Goal: Information Seeking & Learning: Learn about a topic

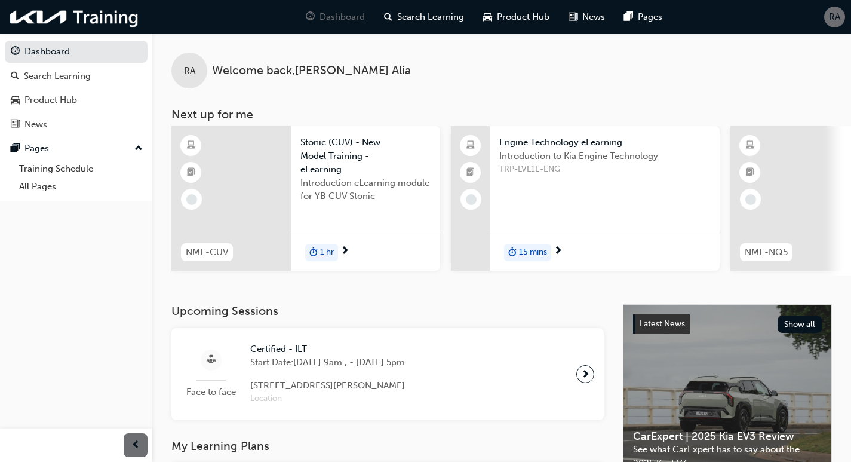
click at [249, 182] on div at bounding box center [230, 198] width 119 height 145
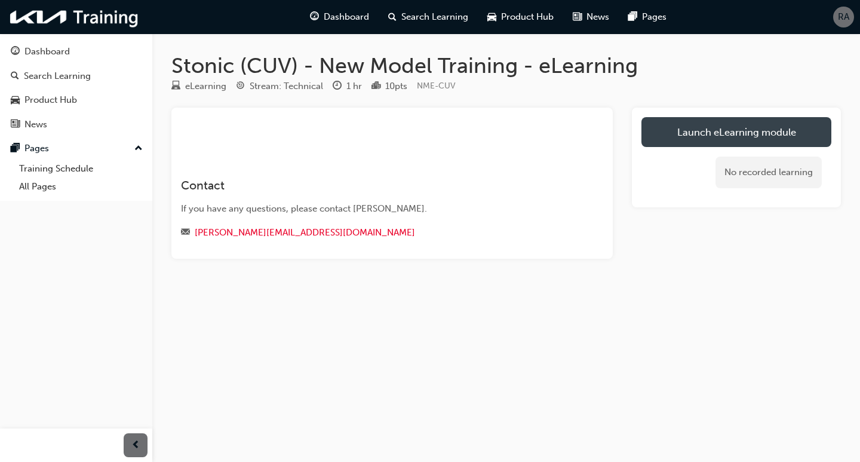
click at [720, 131] on link "Launch eLearning module" at bounding box center [736, 132] width 190 height 30
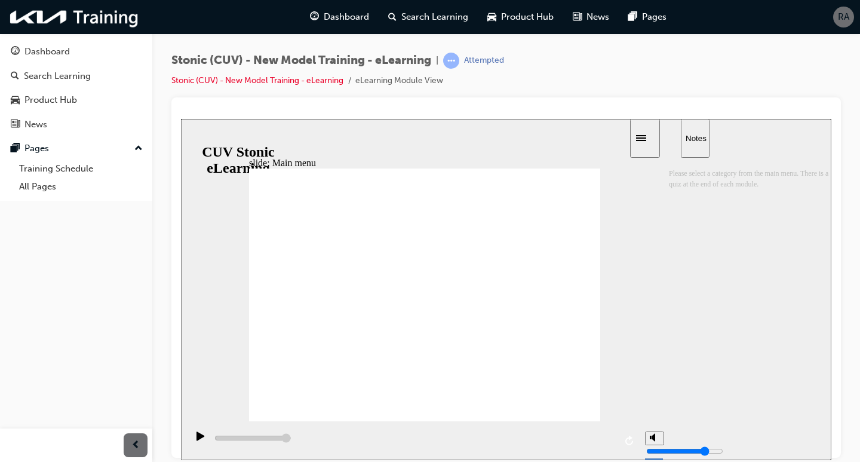
drag, startPoint x: 848, startPoint y: 385, endPoint x: 840, endPoint y: 379, distance: 10.6
click at [848, 385] on div "Stonic (CUV) - New Model Training - eLearning | Attempted Stonic (CUV) - New Mo…" at bounding box center [506, 232] width 708 height 398
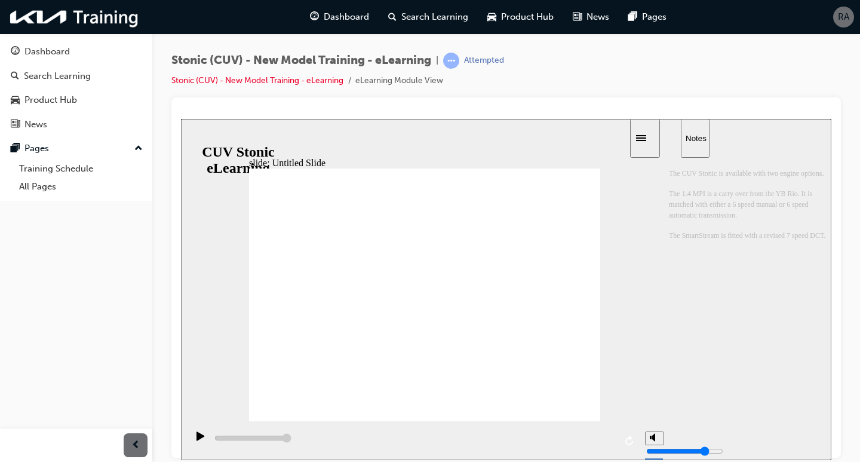
drag, startPoint x: 752, startPoint y: 338, endPoint x: 687, endPoint y: 312, distance: 69.6
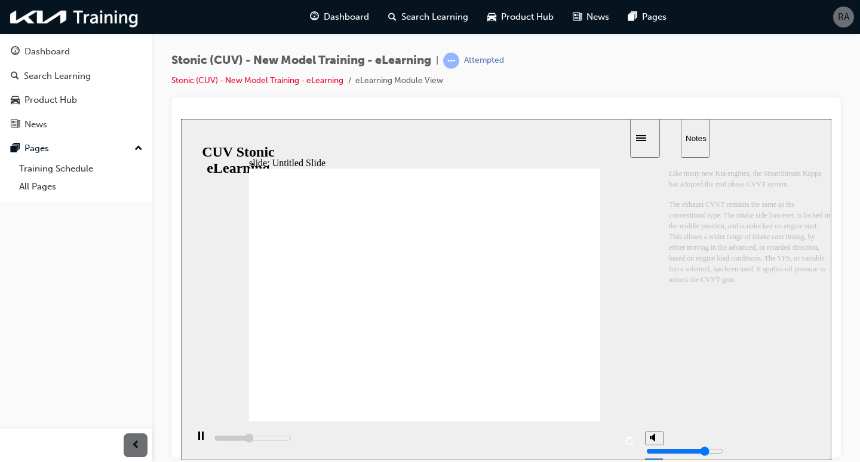
click at [752, 338] on div "Like many new Kia engines, the SmartStream Kappa has adopted the mid phase CVVT…" at bounding box center [750, 302] width 162 height 290
drag, startPoint x: 828, startPoint y: 311, endPoint x: 815, endPoint y: 382, distance: 72.3
click at [815, 382] on div "Most modern engines being developed [DATE], are focused on improving fuel effic…" at bounding box center [750, 308] width 162 height 302
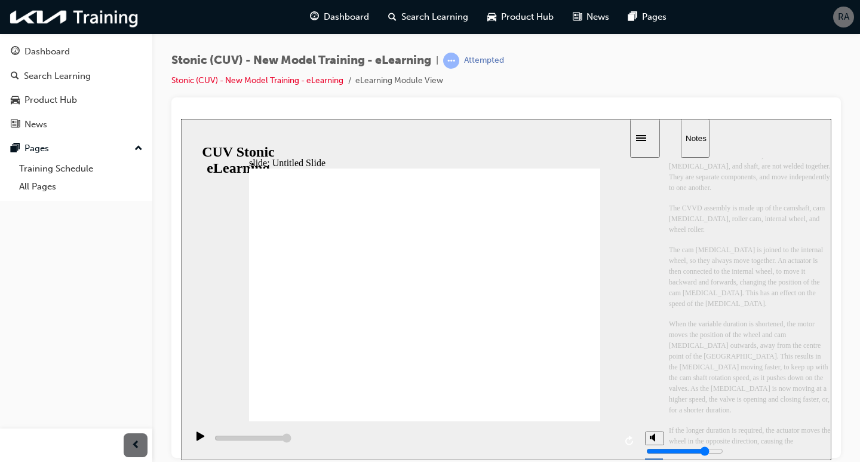
drag, startPoint x: 826, startPoint y: 367, endPoint x: 825, endPoint y: 396, distance: 29.3
click at [825, 396] on div "Unlike a conventional cam shaft, the cam [MEDICAL_DATA], and shaft, are not wel…" at bounding box center [750, 308] width 162 height 302
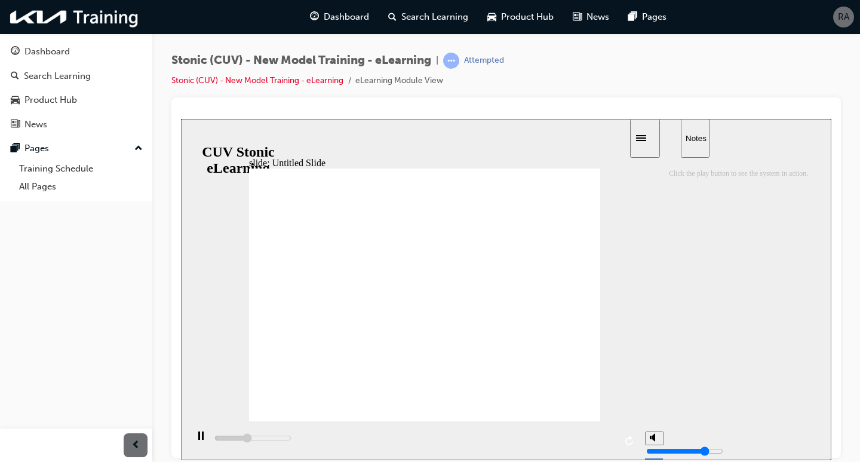
click at [721, 290] on div "sidebar" at bounding box center [750, 302] width 162 height 290
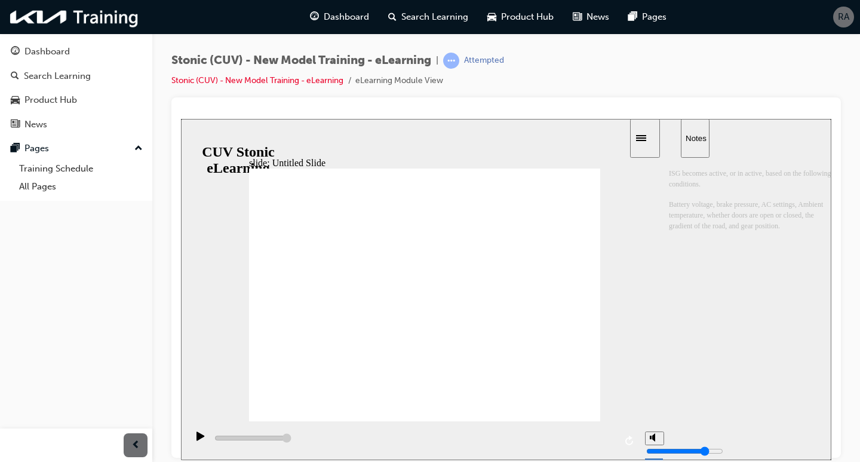
type input "13700"
radio input "true"
click at [648, 437] on icon "submit" at bounding box center [649, 439] width 10 height 11
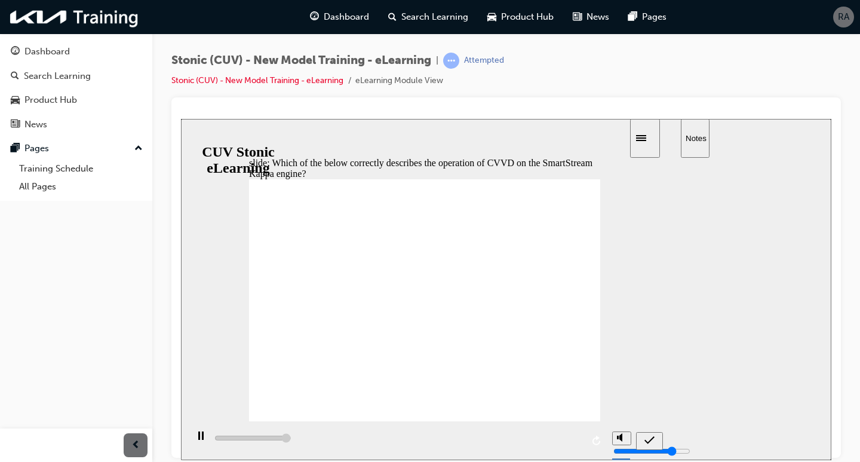
type input "5300"
radio input "true"
click at [652, 439] on icon "submit" at bounding box center [649, 439] width 10 height 11
type input "5000"
radio input "true"
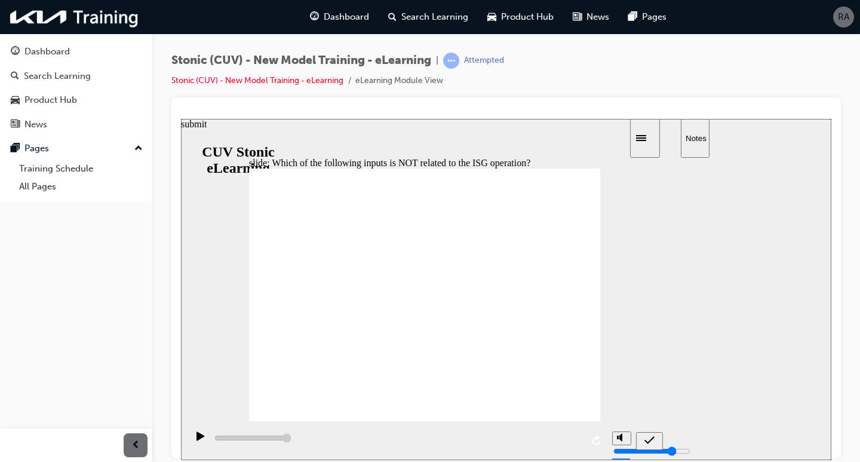
click at [644, 436] on icon "submit" at bounding box center [649, 439] width 10 height 11
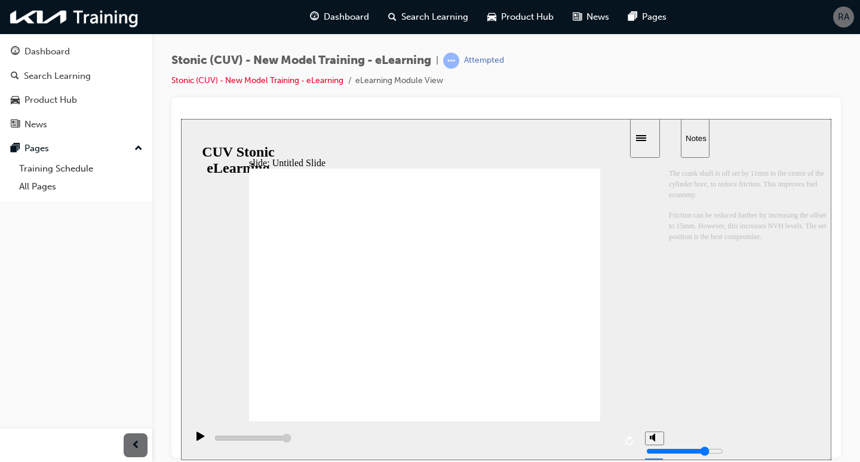
drag, startPoint x: 596, startPoint y: 285, endPoint x: 637, endPoint y: 288, distance: 41.3
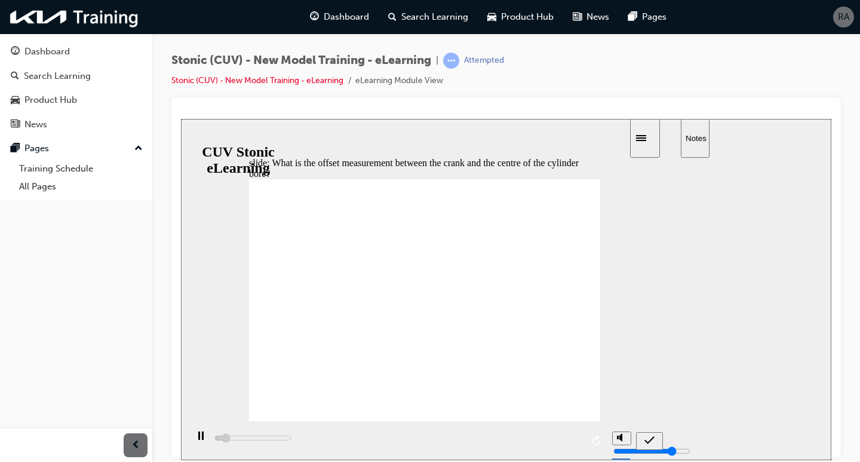
type input "3900"
radio input "true"
click at [652, 438] on icon "submit" at bounding box center [649, 439] width 10 height 11
click at [647, 439] on icon "submit" at bounding box center [649, 439] width 10 height 11
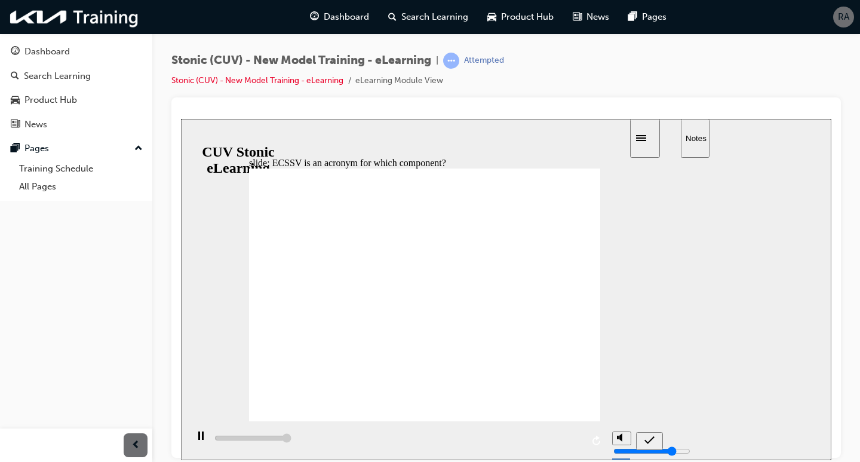
type input "5000"
radio input "true"
drag, startPoint x: 646, startPoint y: 438, endPoint x: 631, endPoint y: 437, distance: 15.6
click at [646, 439] on icon "submit" at bounding box center [649, 439] width 10 height 11
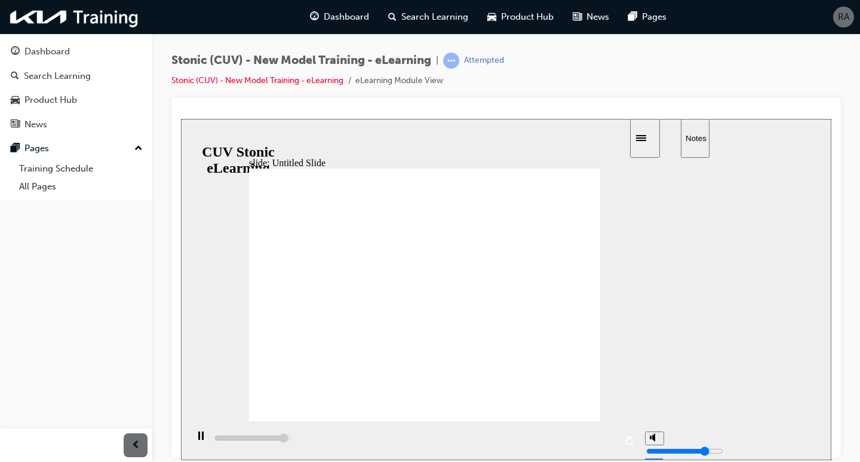
click at [600, 291] on div "slide: Untitled Slide 직선 연결선 3 D7GF1 (YB Rio) D7GF1-2 (CUV Stonic) back button.…" at bounding box center [506, 288] width 650 height 341
drag, startPoint x: 595, startPoint y: 281, endPoint x: 666, endPoint y: 294, distance: 72.4
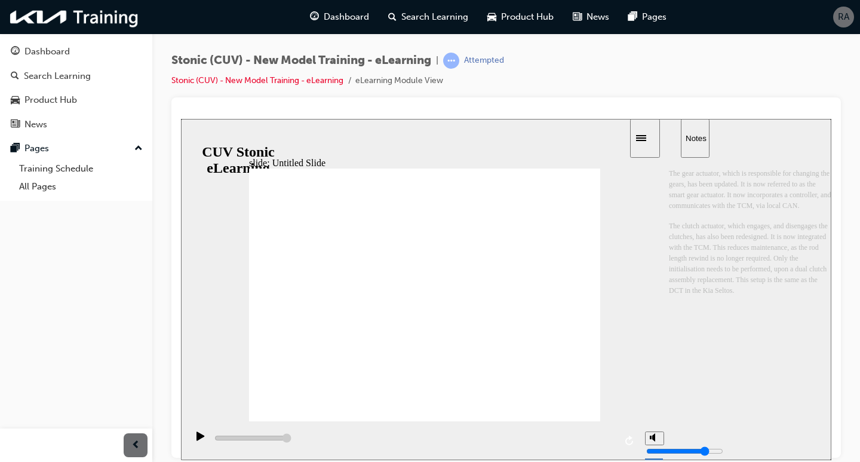
type input "4900"
click at [601, 284] on div "slide: Untitled Slide 직선 연결선 3 Replacement Part Action If only the dual clutch …" at bounding box center [506, 288] width 650 height 341
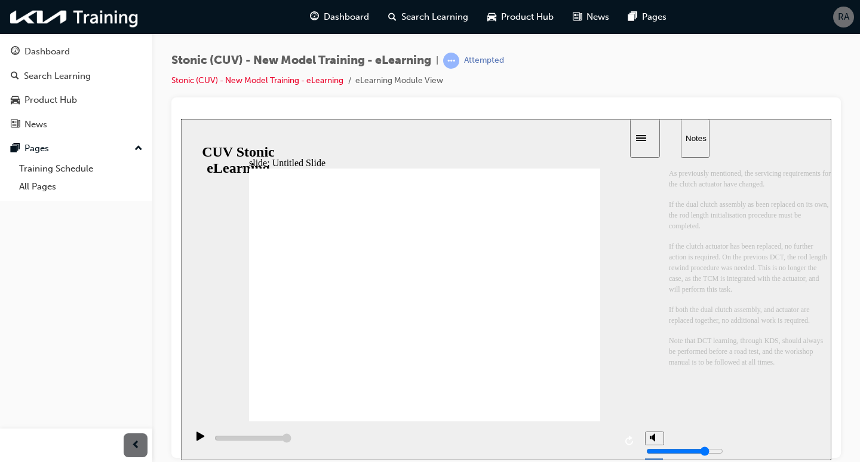
click at [646, 435] on icon "submit" at bounding box center [649, 439] width 10 height 11
type input "5000"
radio input "true"
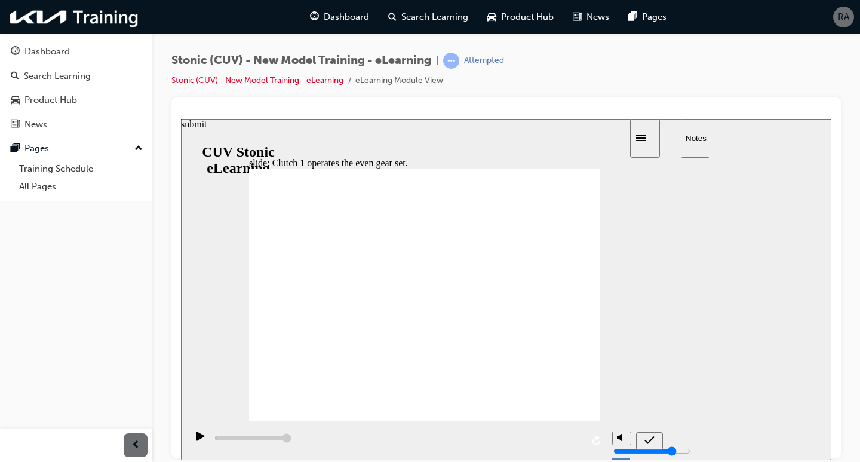
drag, startPoint x: 646, startPoint y: 437, endPoint x: 609, endPoint y: 417, distance: 42.2
click at [645, 437] on icon "submit" at bounding box center [649, 439] width 10 height 11
type input "5000"
radio input "true"
click at [647, 439] on icon "submit" at bounding box center [649, 439] width 10 height 11
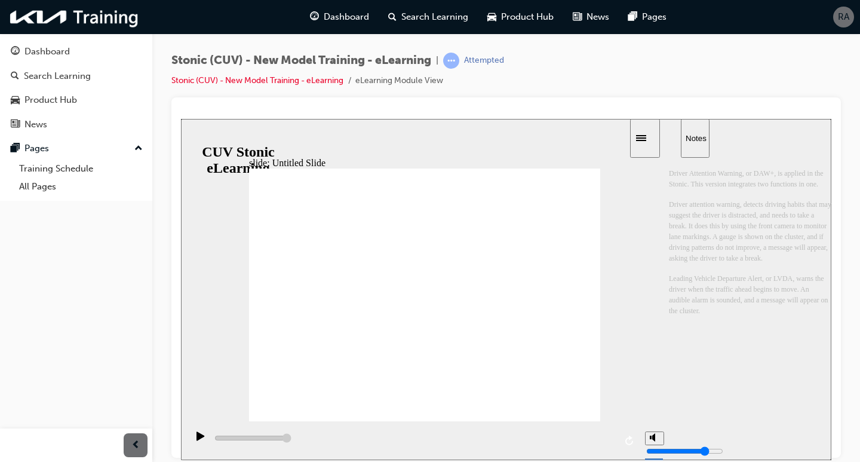
type input "8000"
radio input "true"
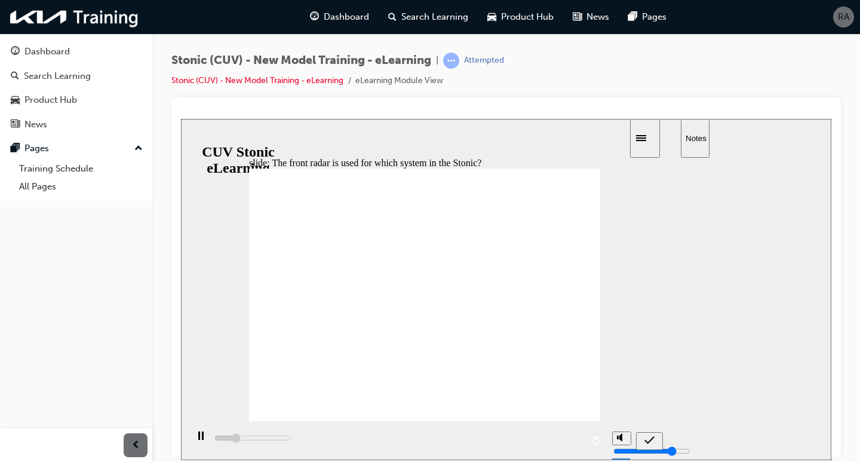
type input "8600"
radio input "false"
radio input "true"
type input "10400"
radio input "true"
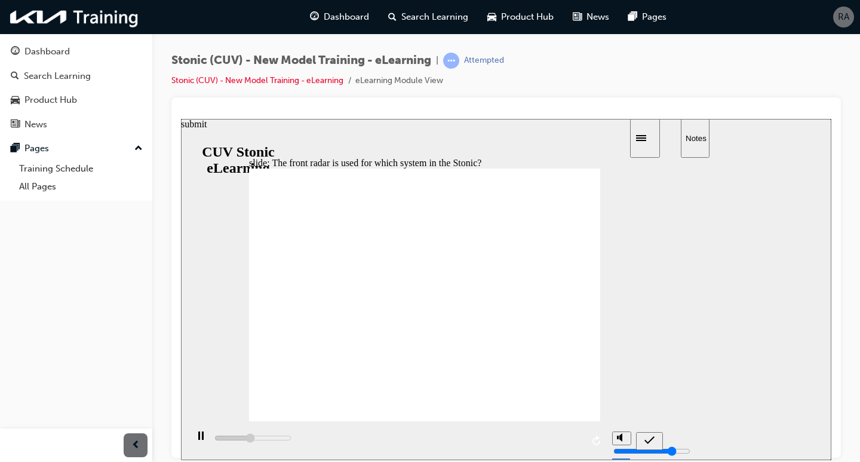
click at [646, 435] on icon "submit" at bounding box center [649, 439] width 10 height 11
click at [649, 439] on icon "submit" at bounding box center [649, 439] width 10 height 11
drag, startPoint x: 276, startPoint y: 329, endPoint x: 344, endPoint y: 379, distance: 84.1
type input "22500"
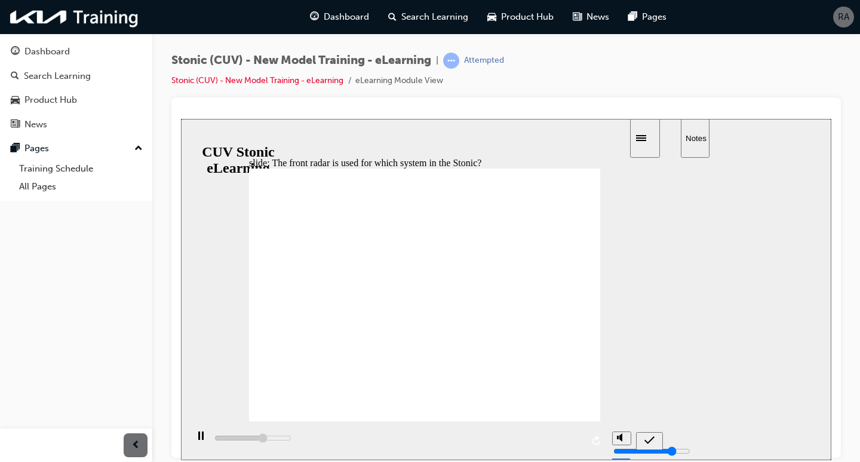
radio input "false"
radio input "true"
click at [652, 440] on icon "submit" at bounding box center [649, 439] width 10 height 11
type input "5000"
radio input "true"
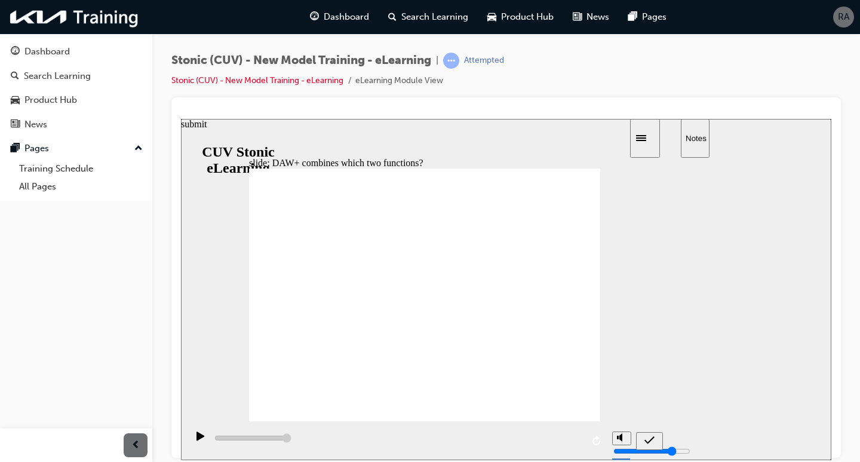
click at [654, 439] on icon "submit" at bounding box center [649, 439] width 10 height 11
type input "6000"
radio input "true"
click at [649, 438] on icon "submit" at bounding box center [649, 439] width 10 height 11
type input "6000"
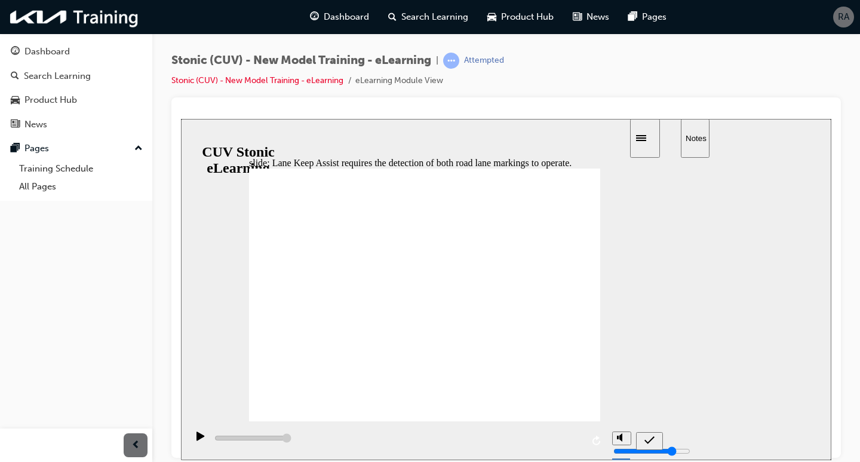
radio input "false"
radio input "true"
drag, startPoint x: 647, startPoint y: 439, endPoint x: 635, endPoint y: 434, distance: 12.6
click at [646, 440] on icon "submit" at bounding box center [649, 439] width 10 height 11
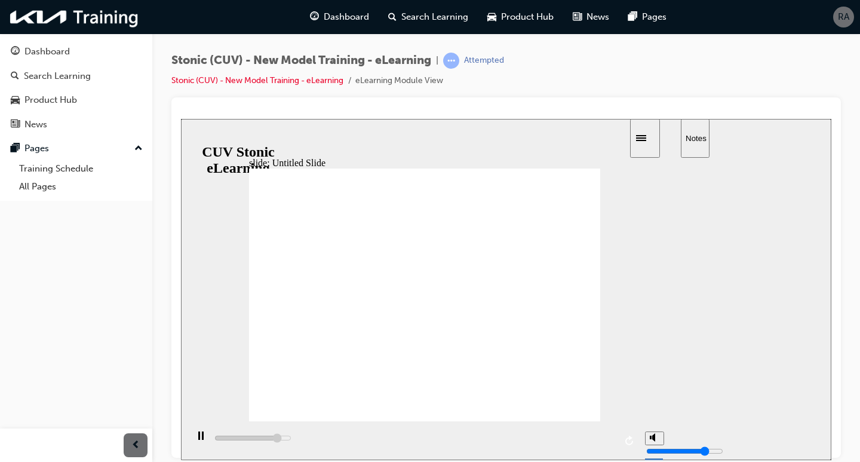
type input "47500"
click at [846, 23] on span "RA" at bounding box center [843, 17] width 11 height 14
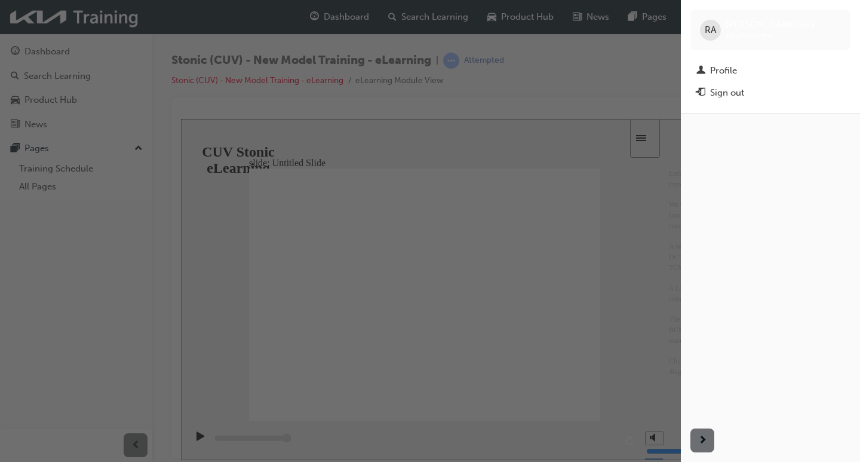
click at [597, 57] on div "button" at bounding box center [340, 231] width 681 height 462
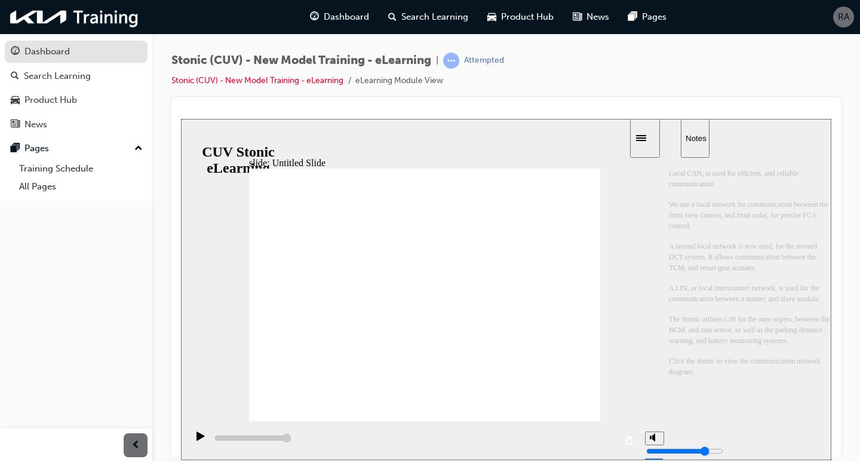
click at [62, 53] on div "Dashboard" at bounding box center [46, 52] width 45 height 14
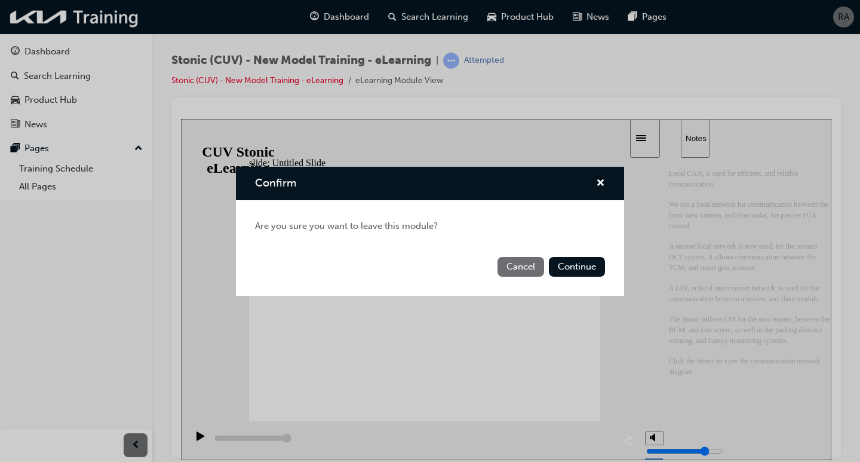
drag, startPoint x: 523, startPoint y: 266, endPoint x: 341, endPoint y: 146, distance: 218.0
click at [523, 266] on button "Cancel" at bounding box center [520, 267] width 47 height 20
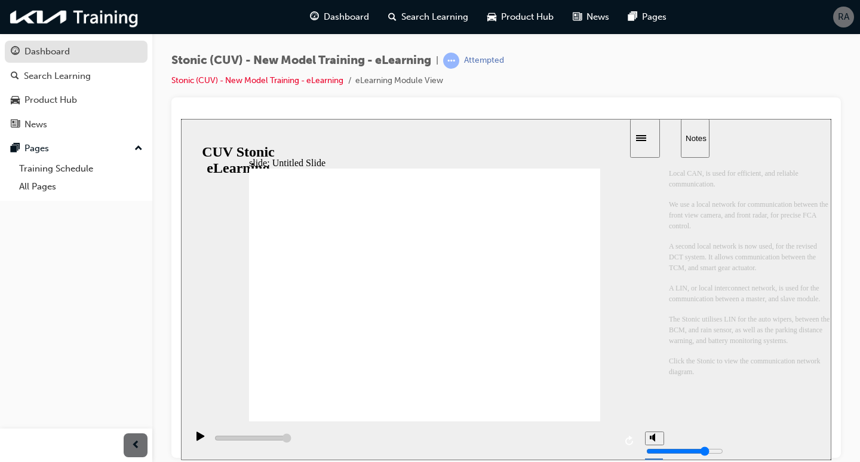
click at [103, 46] on div "Dashboard" at bounding box center [76, 51] width 131 height 15
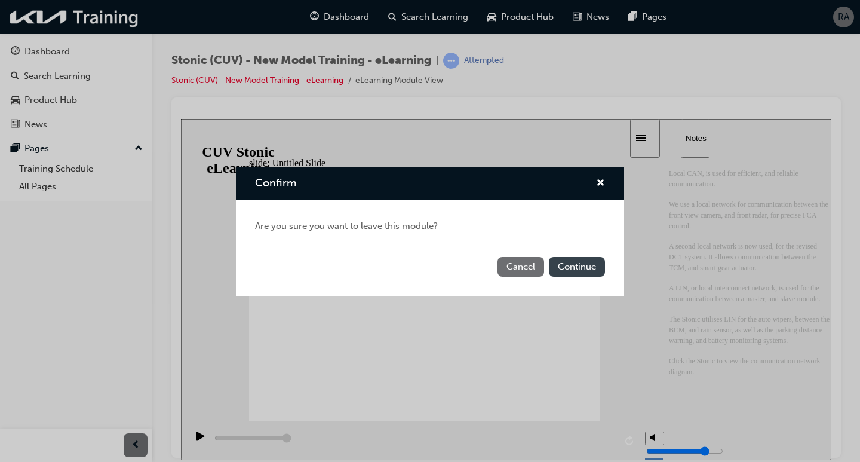
click at [580, 262] on button "Continue" at bounding box center [577, 267] width 56 height 20
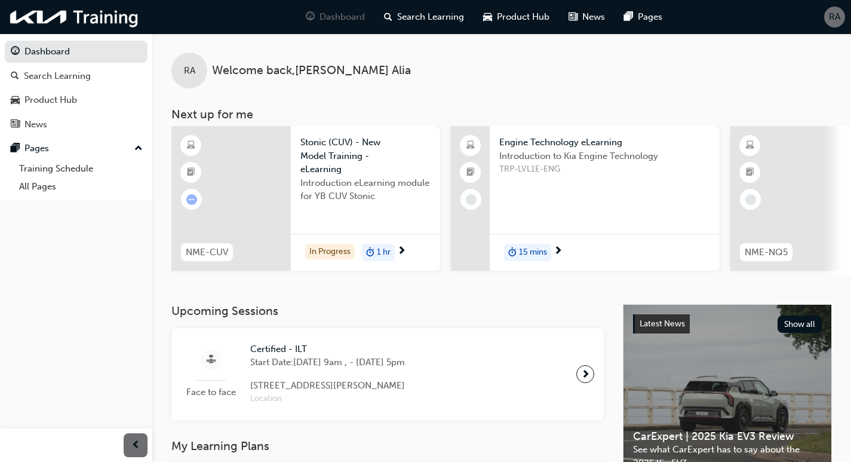
click at [834, 20] on span "RA" at bounding box center [834, 17] width 11 height 14
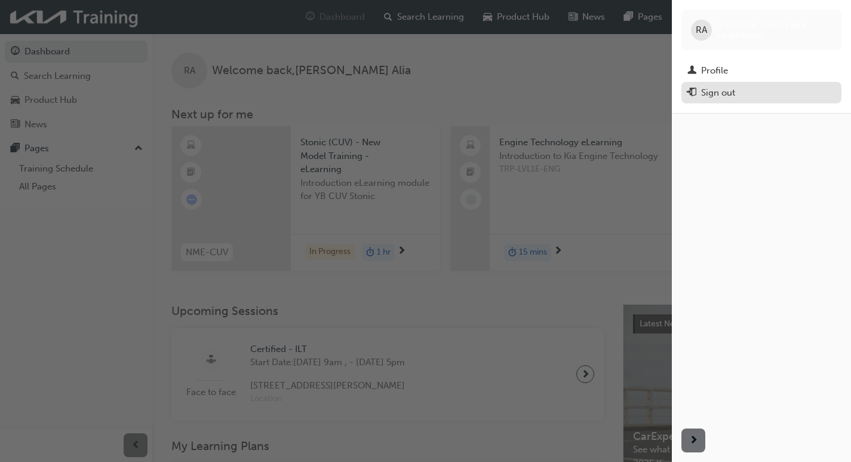
click at [721, 91] on div "Sign out" at bounding box center [718, 93] width 34 height 14
